Goal: Transaction & Acquisition: Book appointment/travel/reservation

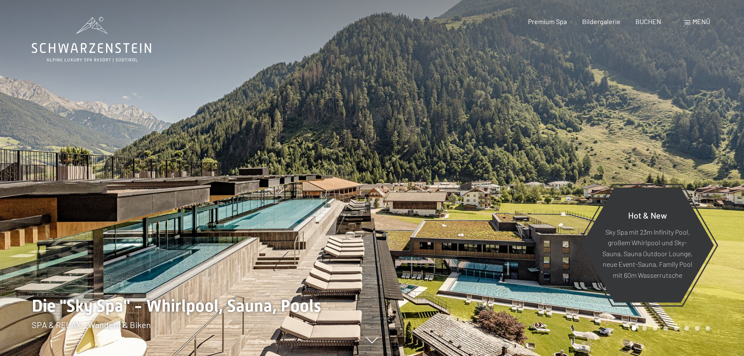
click at [662, 20] on div "Premium Spa Bildergalerie BUCHEN" at bounding box center [588, 21] width 178 height 9
click at [659, 20] on span "BUCHEN" at bounding box center [649, 20] width 26 height 8
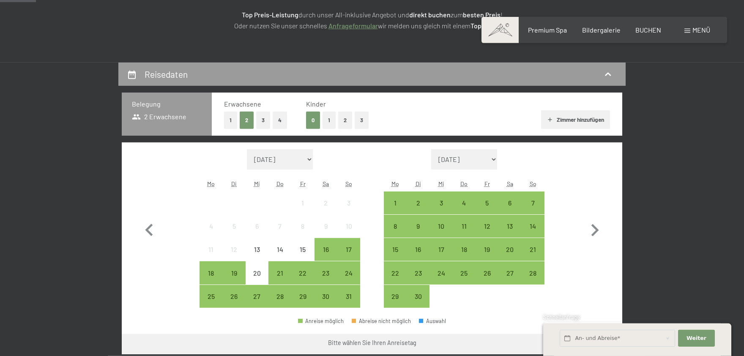
scroll to position [140, 0]
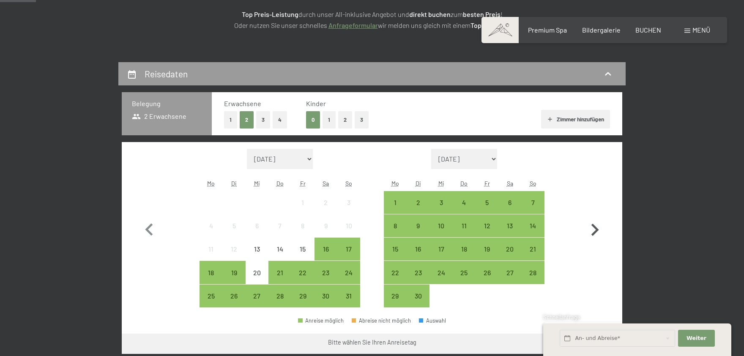
click at [595, 225] on icon "button" at bounding box center [596, 230] width 8 height 12
select select "[DATE]"
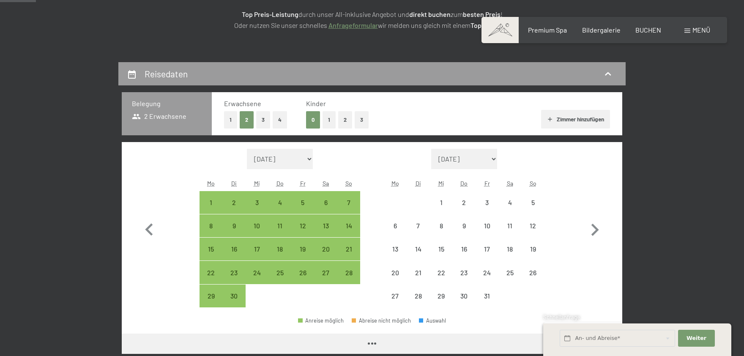
select select "[DATE]"
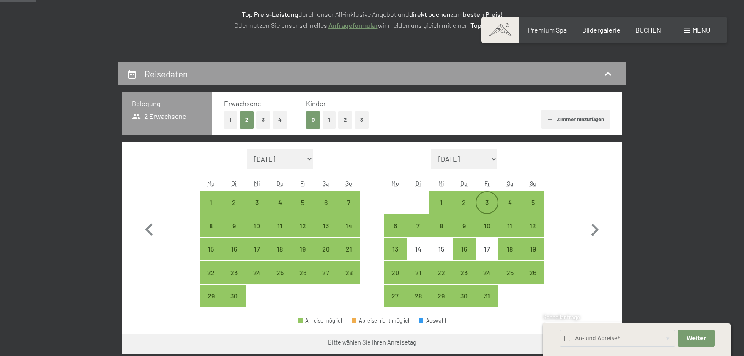
click at [486, 200] on div "3" at bounding box center [487, 209] width 21 height 21
select select "[DATE]"
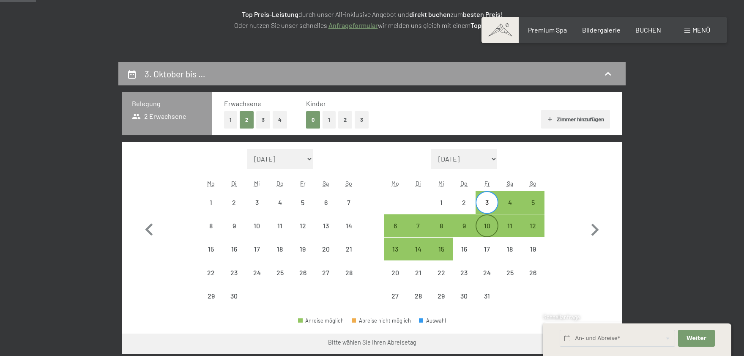
click at [490, 223] on div "10" at bounding box center [487, 232] width 21 height 21
select select "[DATE]"
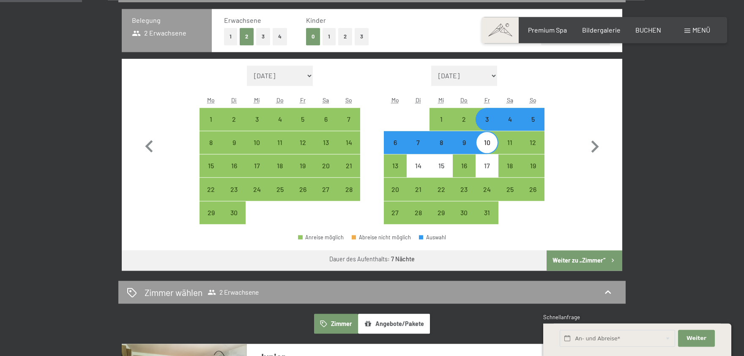
scroll to position [279, 0]
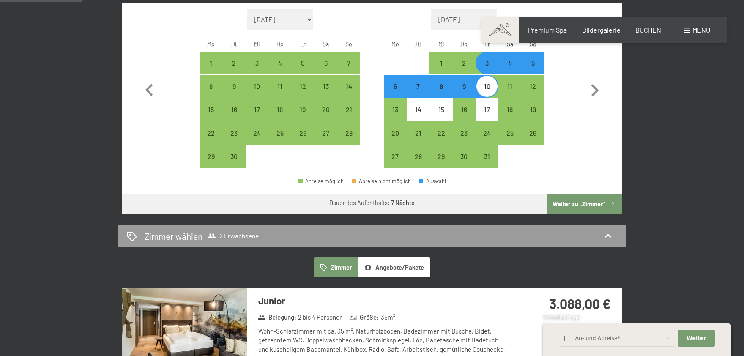
click at [413, 269] on button "Angebote/Pakete" at bounding box center [394, 267] width 72 height 19
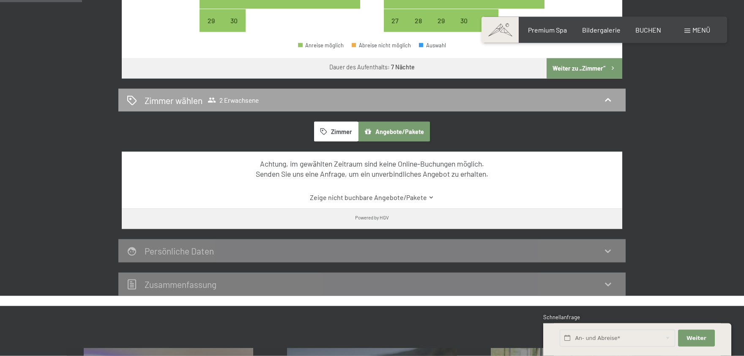
scroll to position [419, 0]
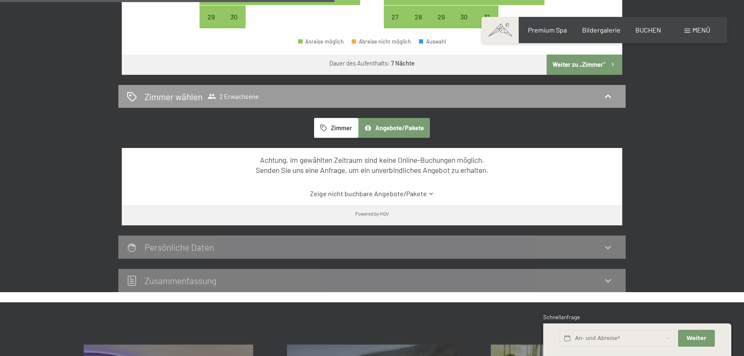
click at [423, 192] on link "Zeige nicht buchbare Angebote/Pakete" at bounding box center [372, 193] width 471 height 9
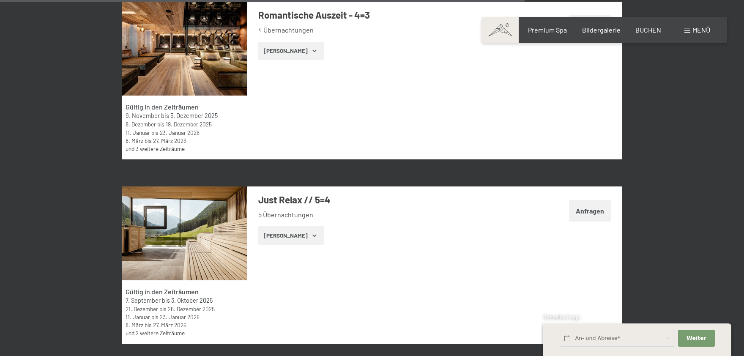
scroll to position [2419, 0]
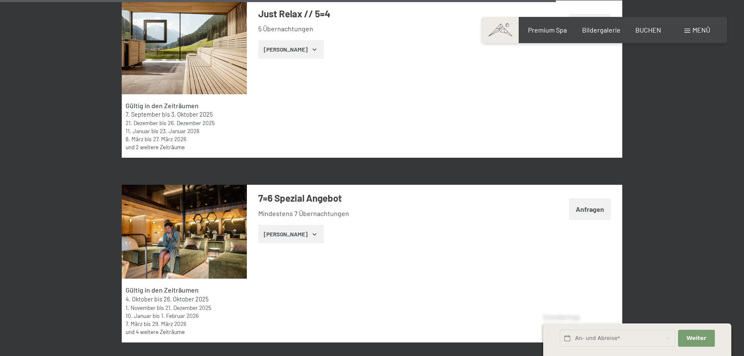
click at [298, 239] on button "[PERSON_NAME]" at bounding box center [291, 234] width 66 height 19
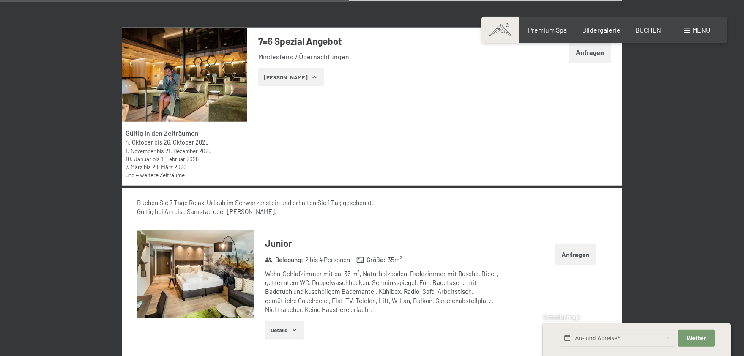
scroll to position [2512, 0]
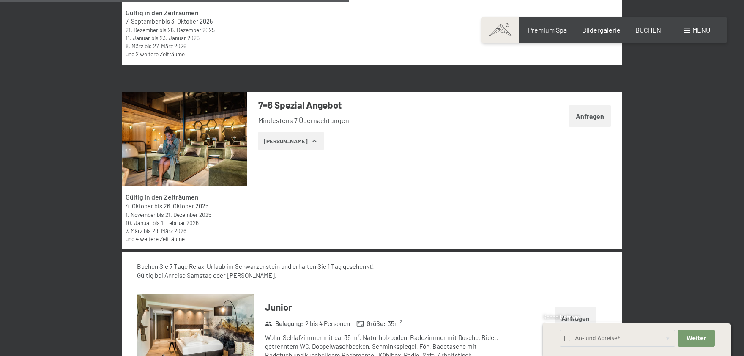
click at [582, 116] on button "Anfragen" at bounding box center [590, 116] width 42 height 22
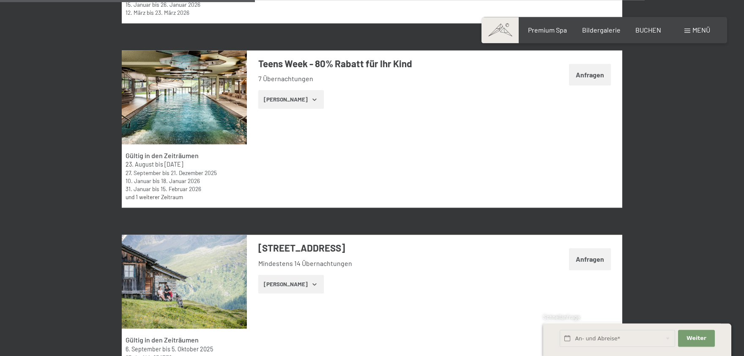
scroll to position [1692, 0]
